Goal: Transaction & Acquisition: Purchase product/service

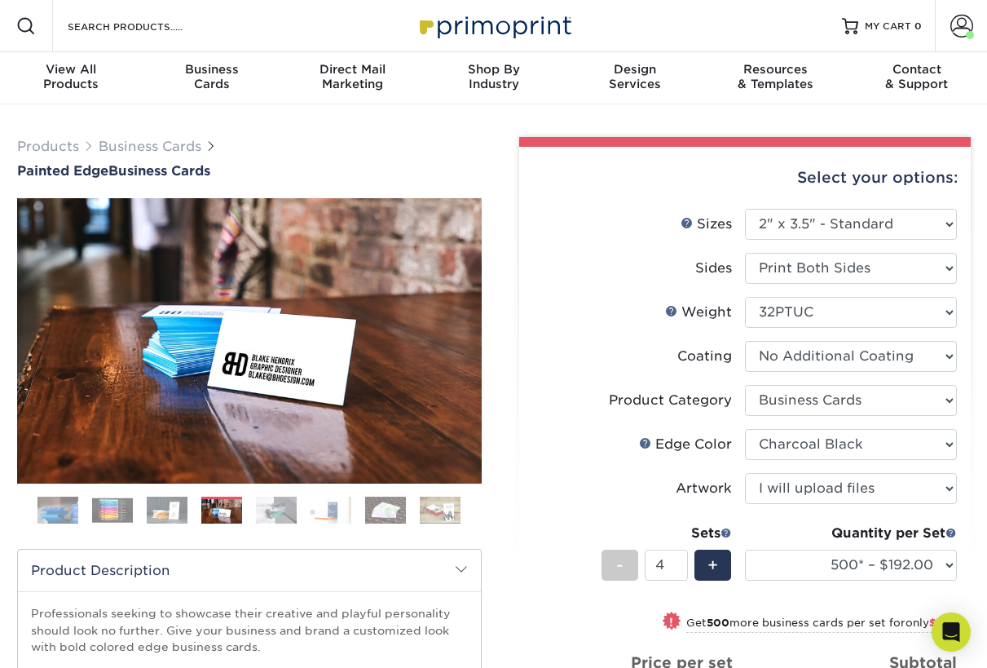
select select "2.00x3.50"
select select "3b5148f1-0588-4f88-a218-97bcfdce65c1"
select select "34794e23-ba15-445e-813c-341542a5462f"
select select "upload"
select select "500* – $192.00"
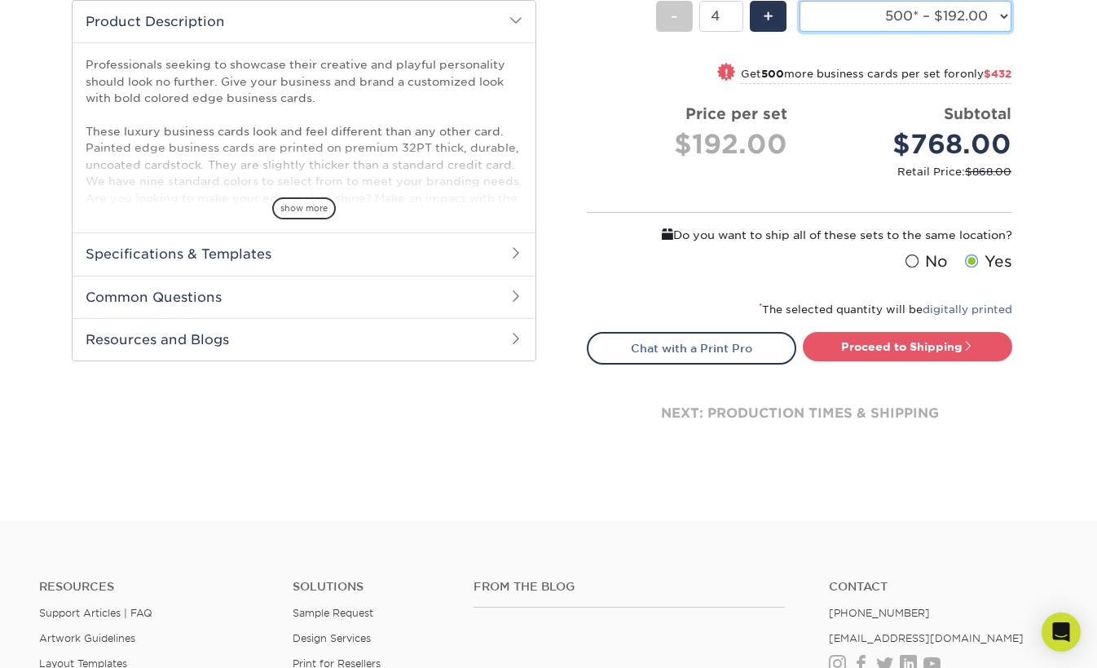
scroll to position [673, 0]
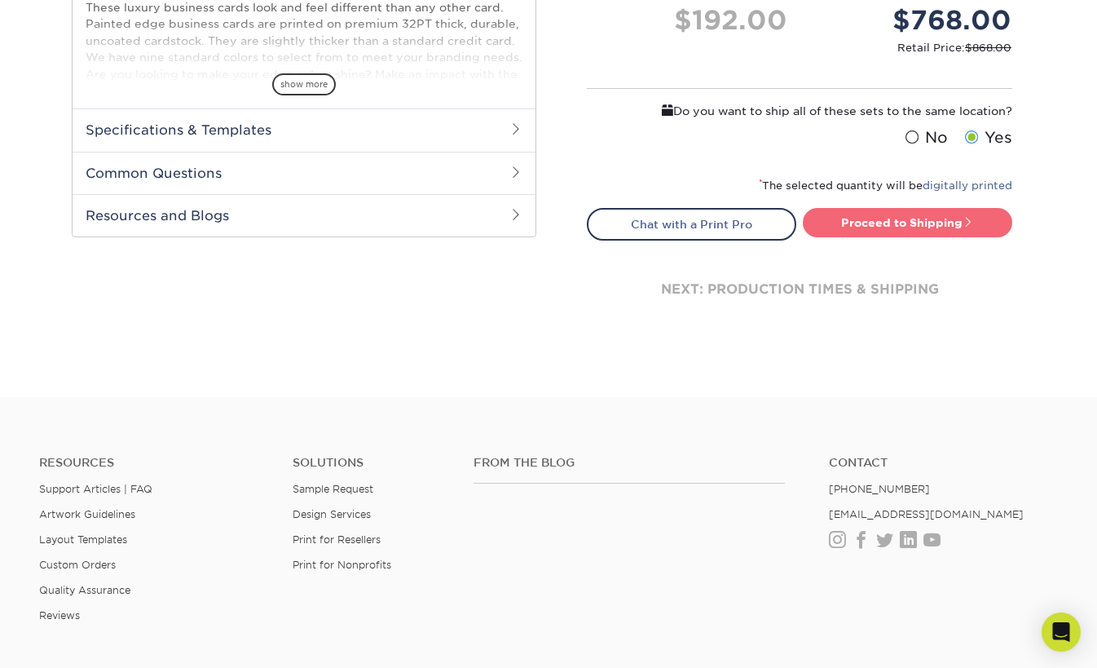
click at [885, 218] on link "Proceed to Shipping" at bounding box center [908, 222] width 210 height 29
type input "Set 1"
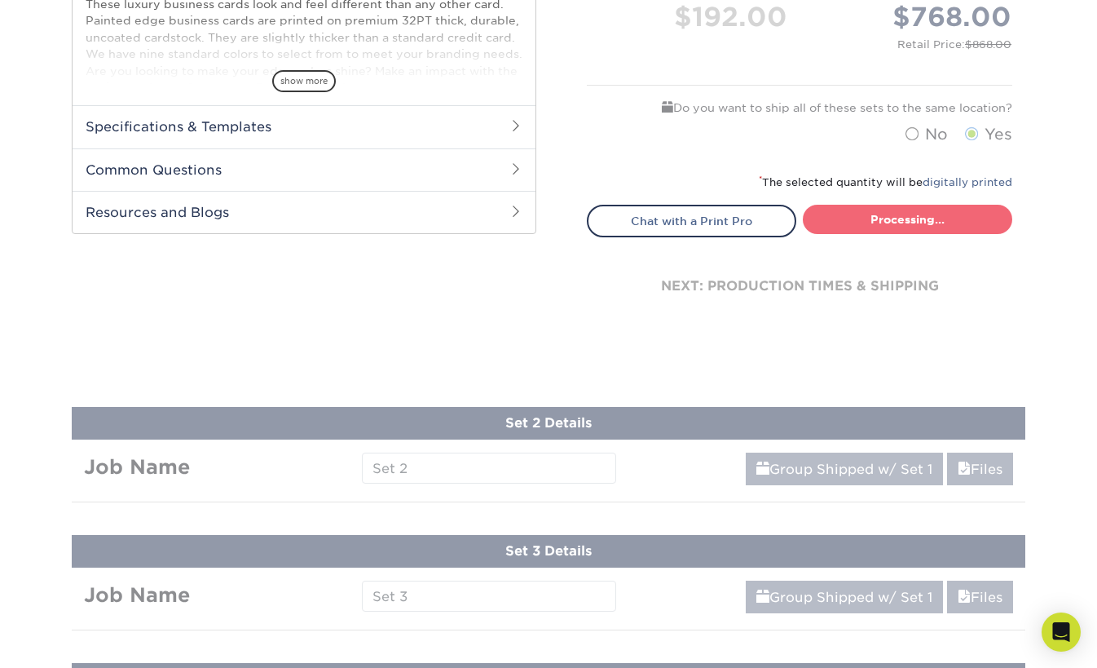
select select "31d45b01-d4a6-4b39-b84d-4391606115ca"
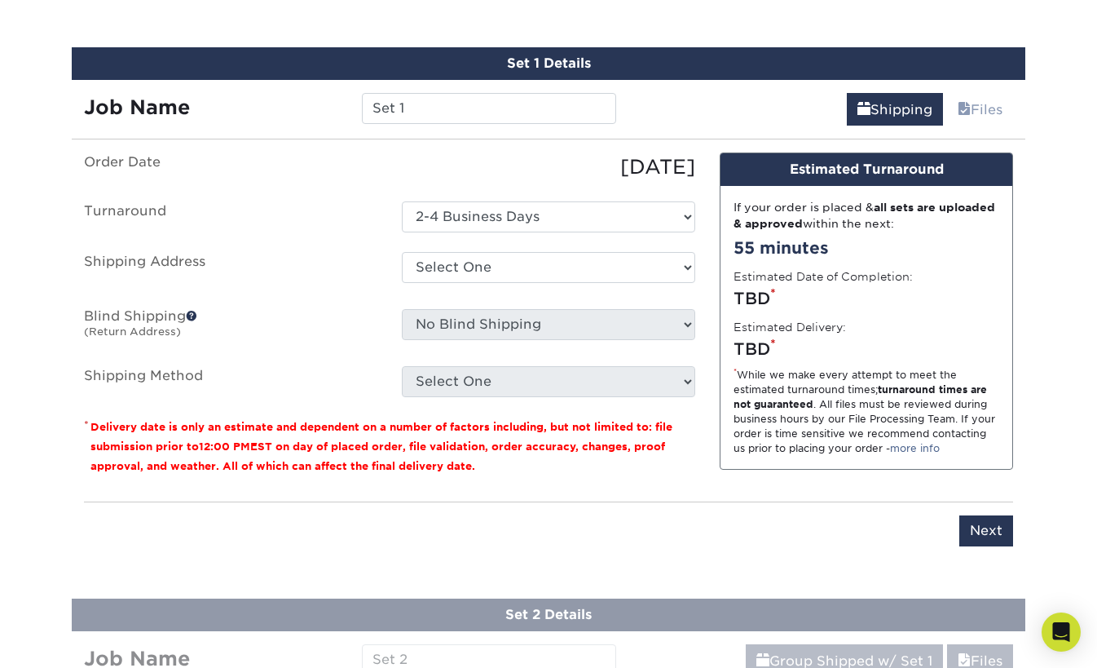
scroll to position [922, 0]
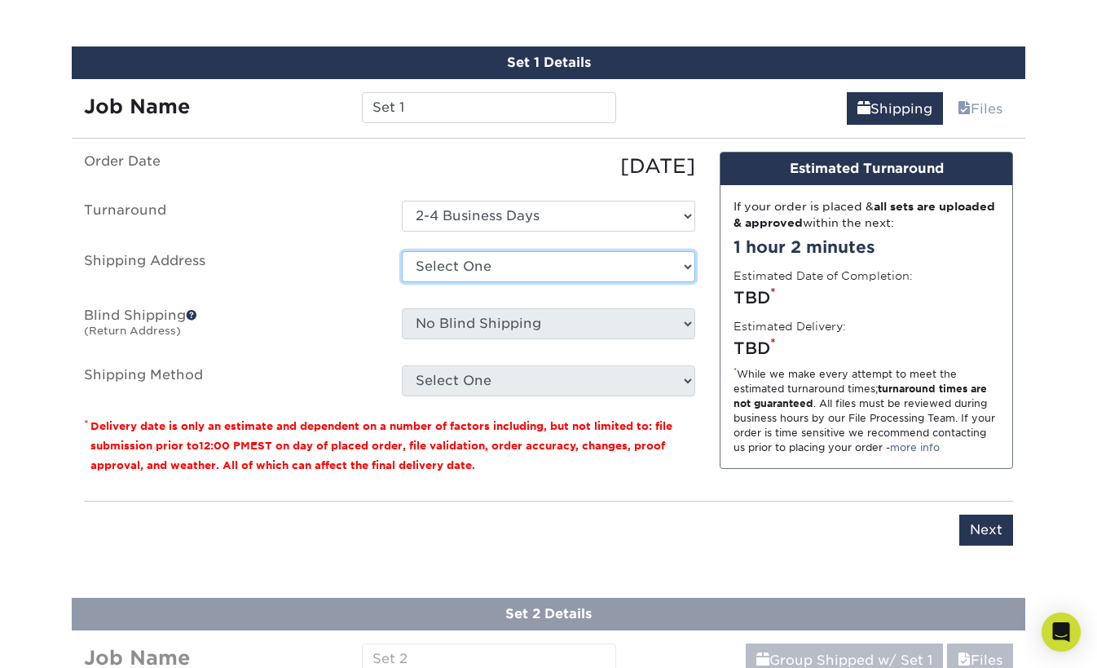
select select "283845"
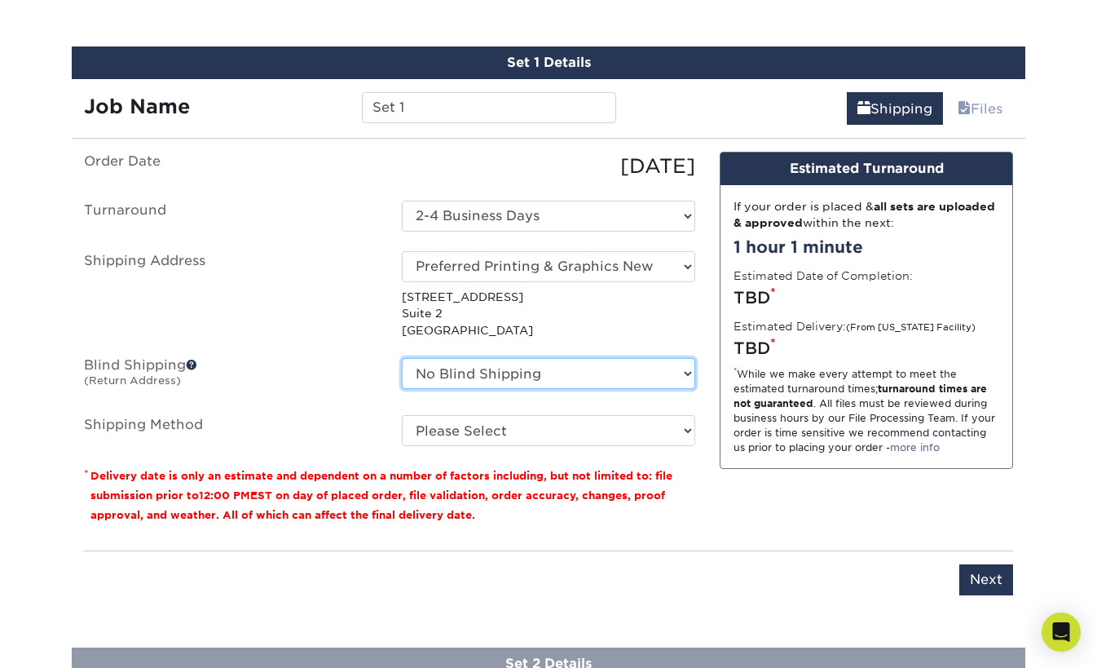
select select "283845"
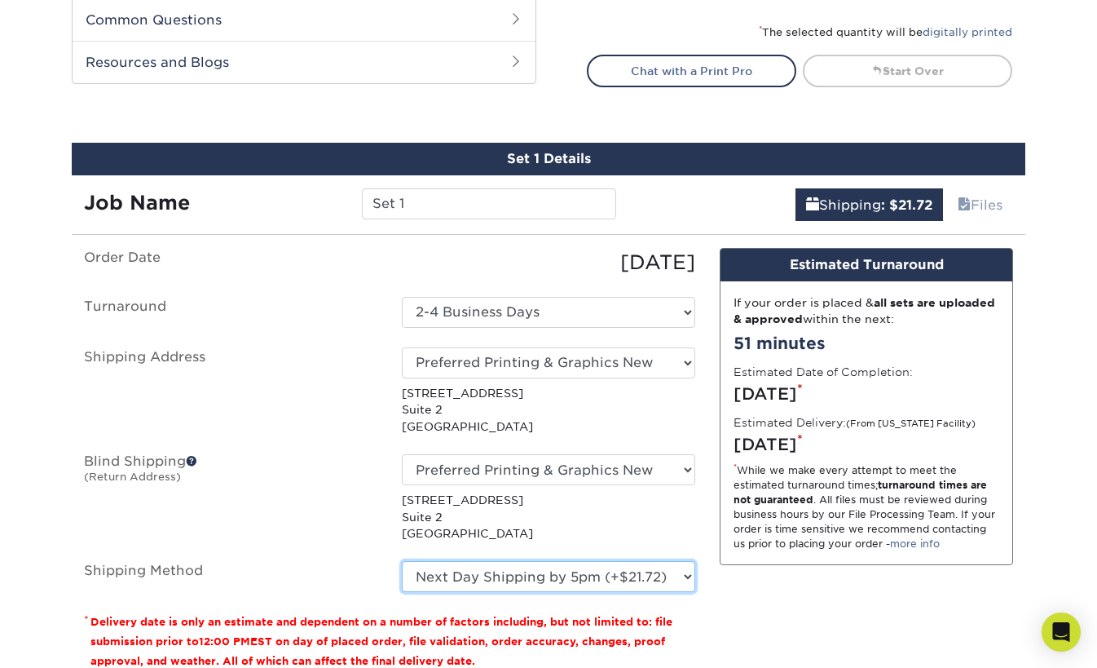
scroll to position [828, 0]
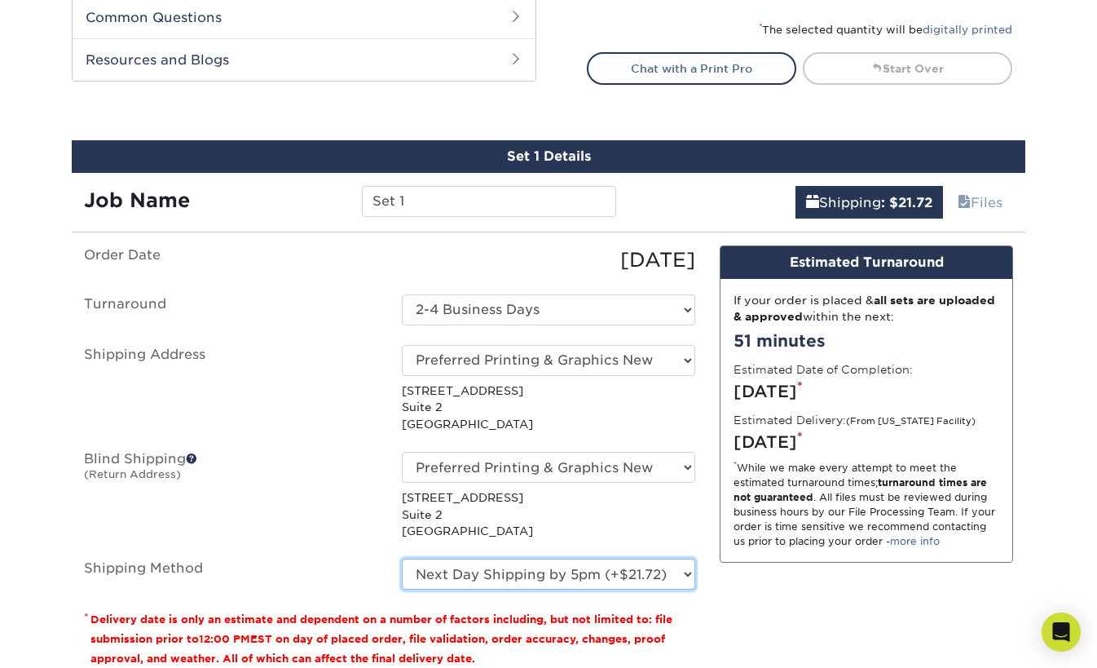
select select "03"
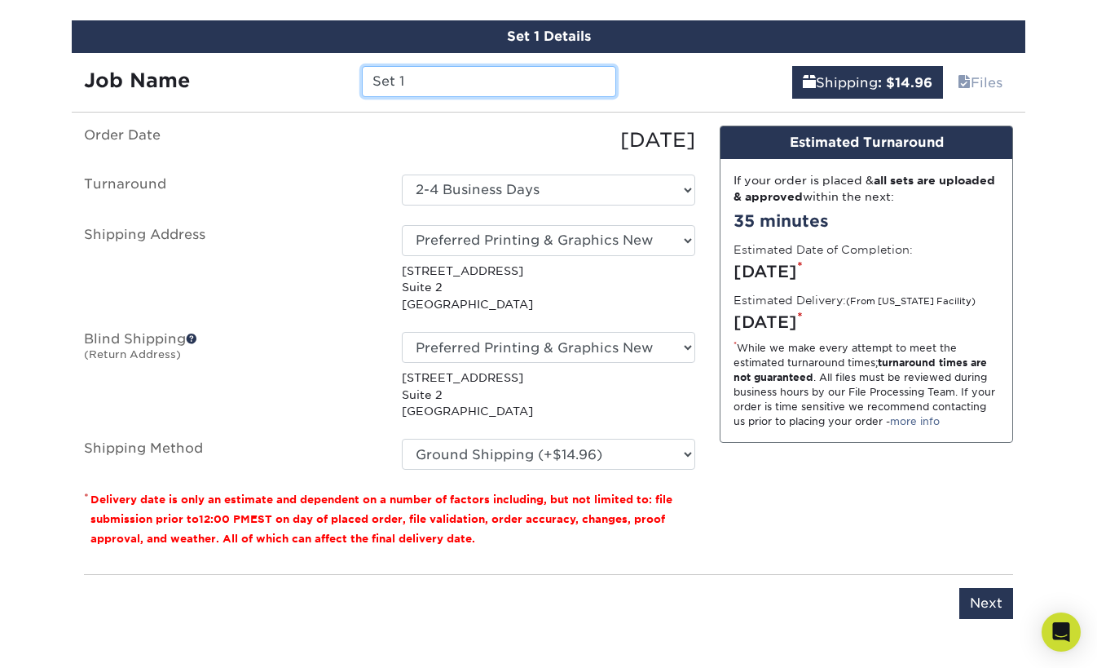
scroll to position [948, 1]
drag, startPoint x: 426, startPoint y: 81, endPoint x: 341, endPoint y: 74, distance: 85.8
click at [341, 74] on div "Job Name Set 1" at bounding box center [350, 81] width 557 height 31
type input "toro"
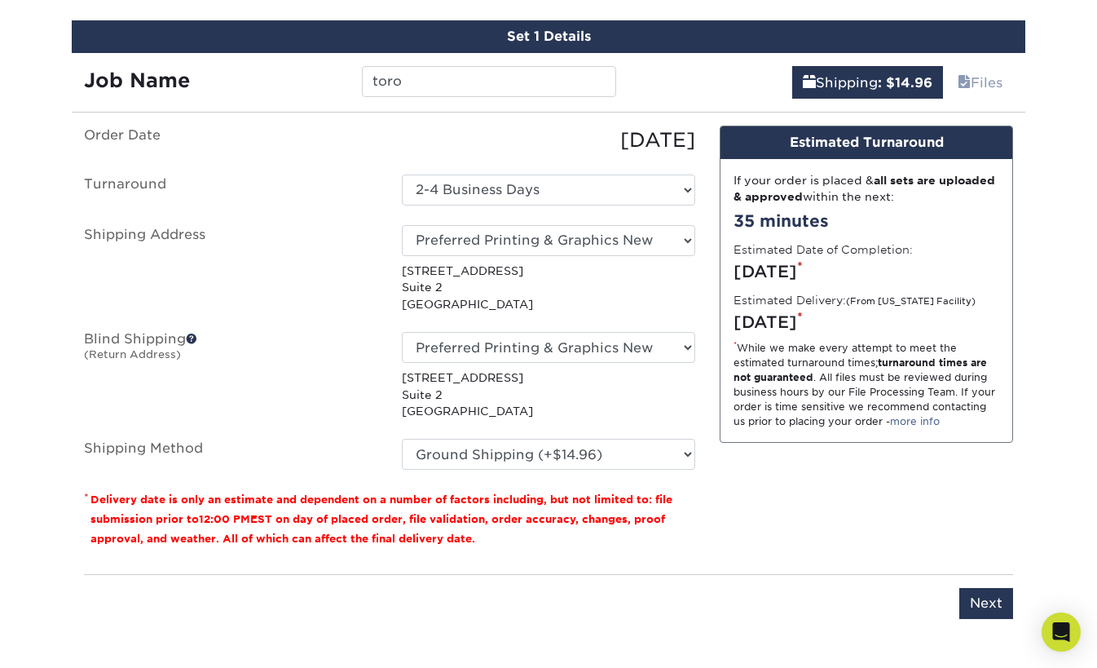
click at [730, 519] on div "Design Estimated Turnaround If your order is placed & all sets are uploaded & a…" at bounding box center [867, 343] width 318 height 435
select select "13"
click at [801, 490] on div "Design Estimated Turnaround If your order is placed & all sets are uploaded & a…" at bounding box center [867, 343] width 318 height 435
click at [977, 597] on input "Next" at bounding box center [987, 603] width 54 height 31
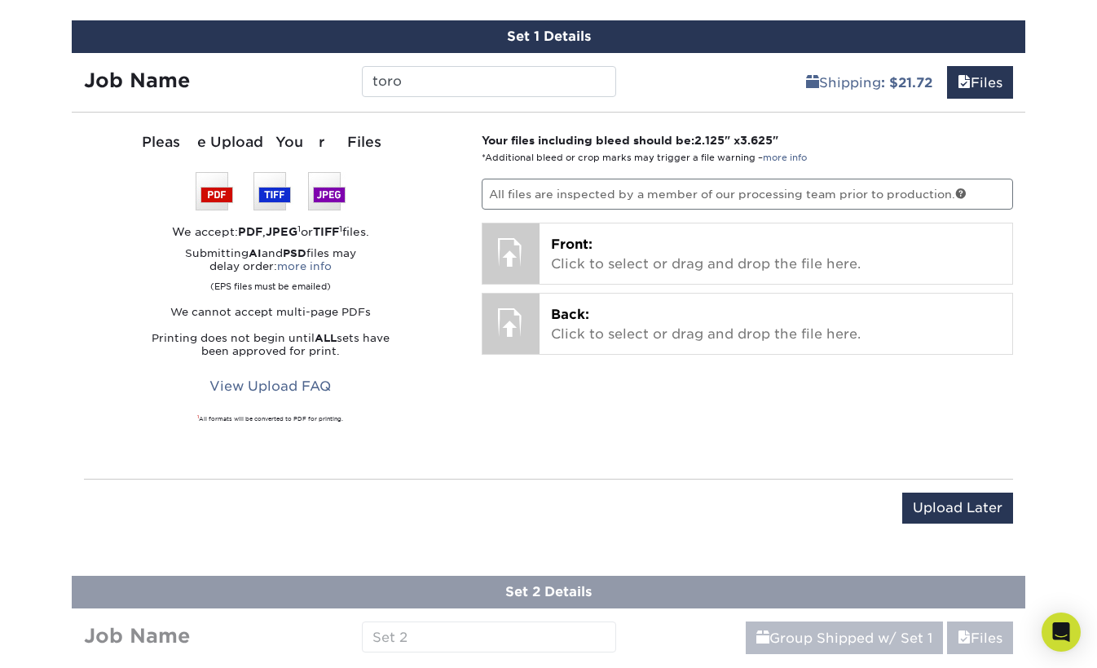
click at [921, 505] on input "Upload Later" at bounding box center [957, 507] width 111 height 31
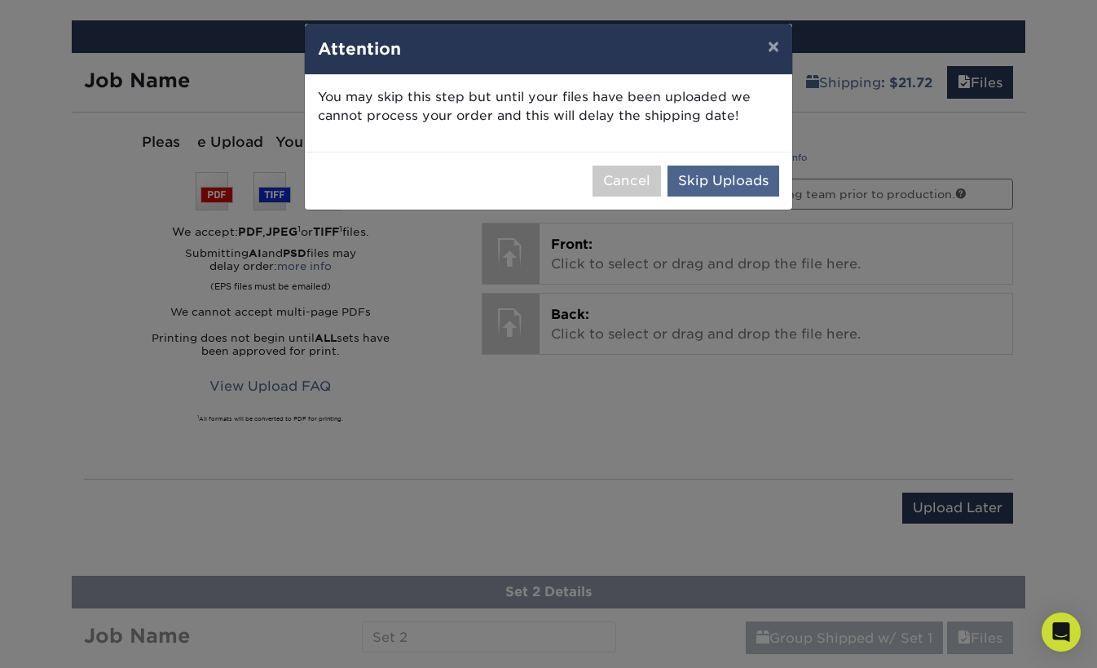
click at [726, 186] on button "Skip Uploads" at bounding box center [724, 180] width 112 height 31
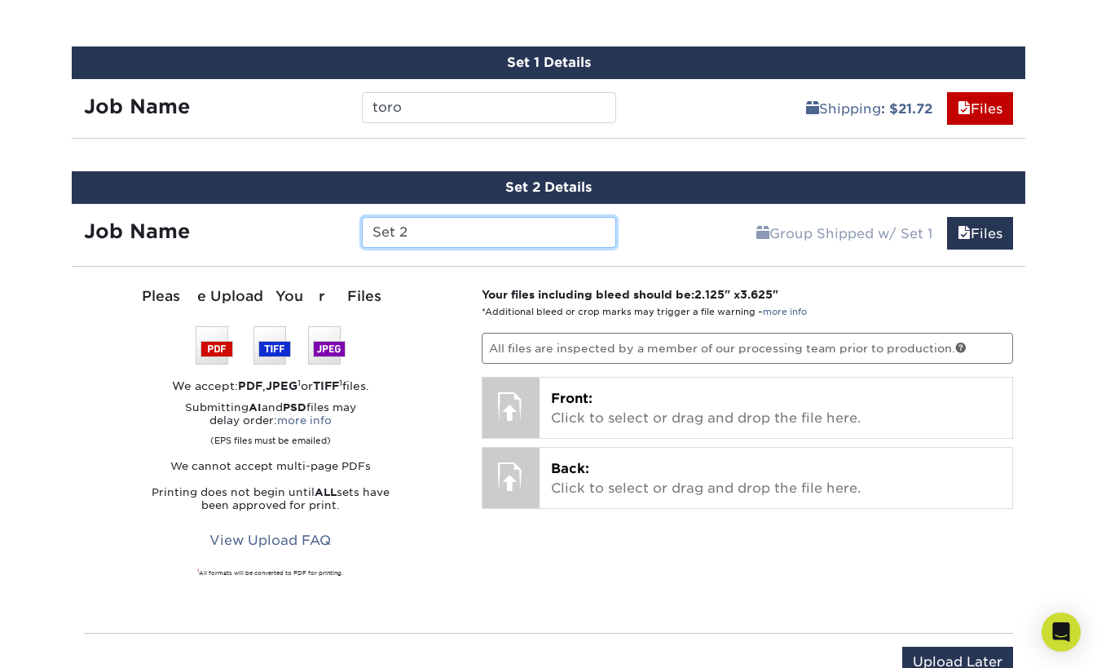
scroll to position [929, 0]
